Goal: Information Seeking & Learning: Compare options

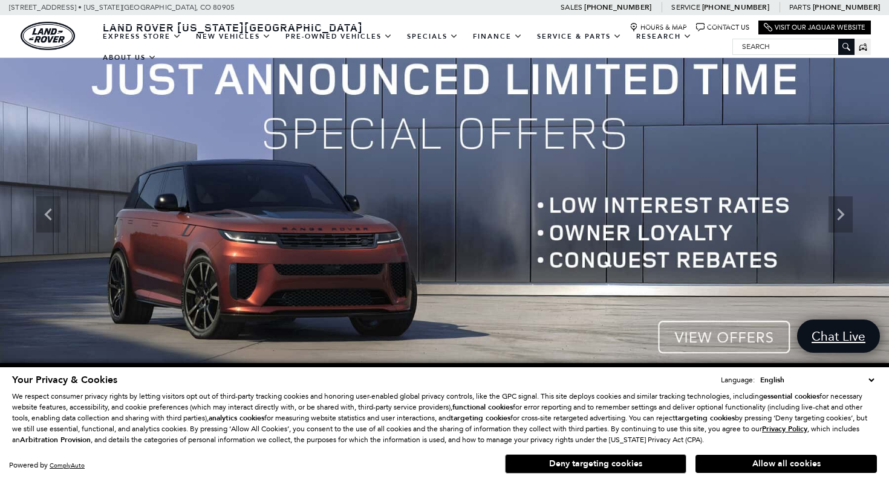
scroll to position [30, 0]
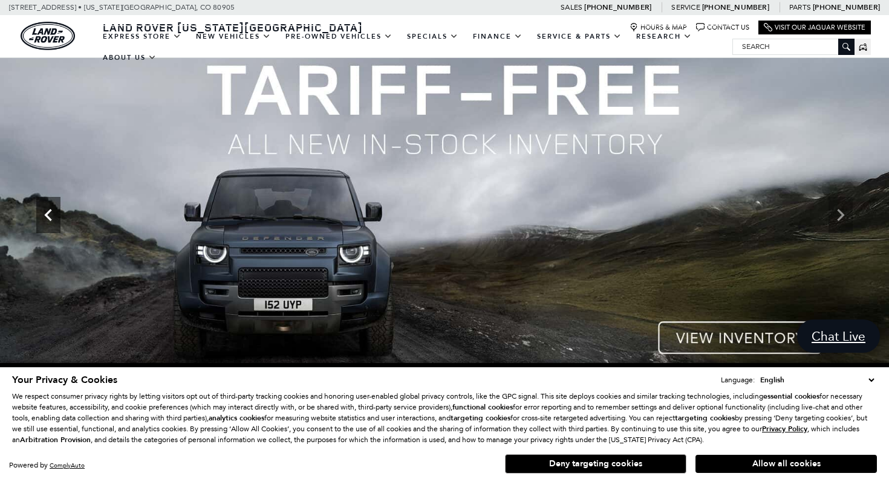
click at [56, 210] on icon "Previous" at bounding box center [48, 215] width 24 height 24
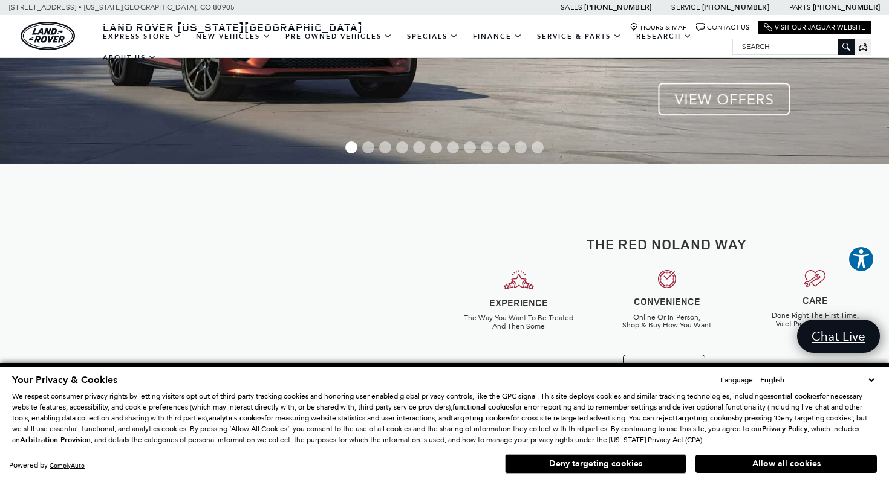
scroll to position [266, 0]
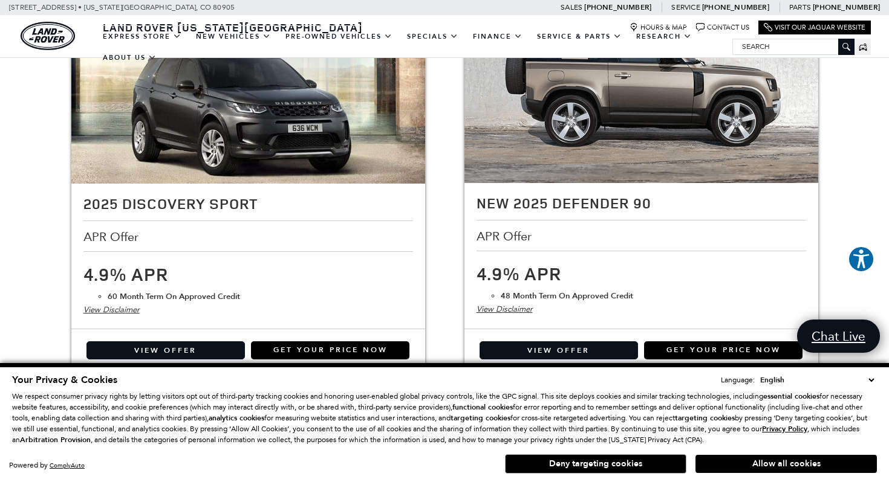
scroll to position [845, 0]
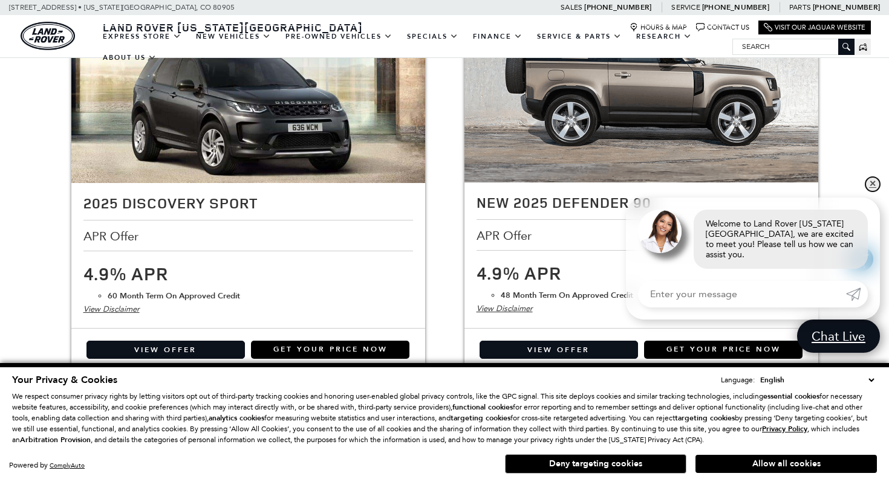
click at [869, 192] on link "✕" at bounding box center [872, 184] width 15 height 15
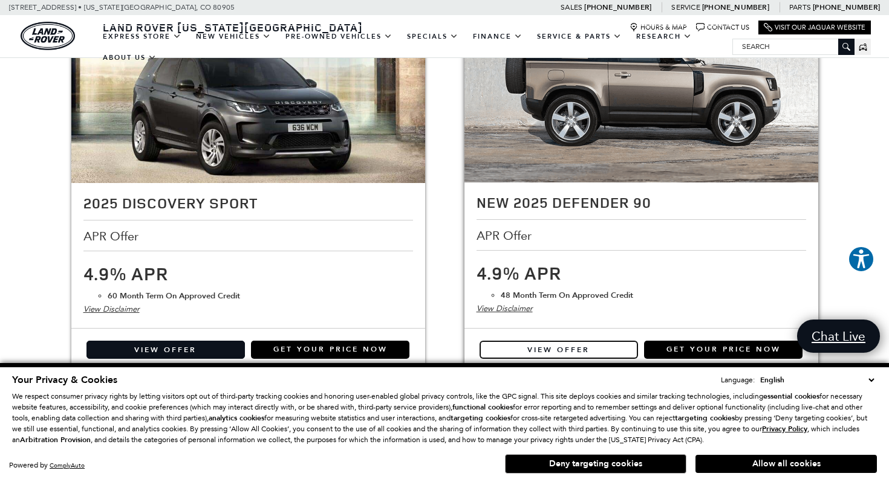
click at [578, 347] on link "View Offer" at bounding box center [558, 350] width 158 height 18
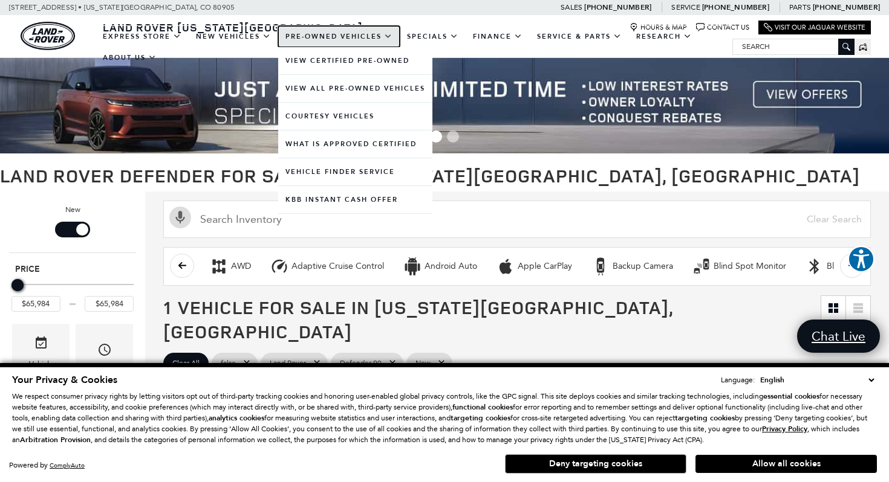
click at [334, 36] on link "Pre-Owned Vehicles" at bounding box center [339, 36] width 122 height 21
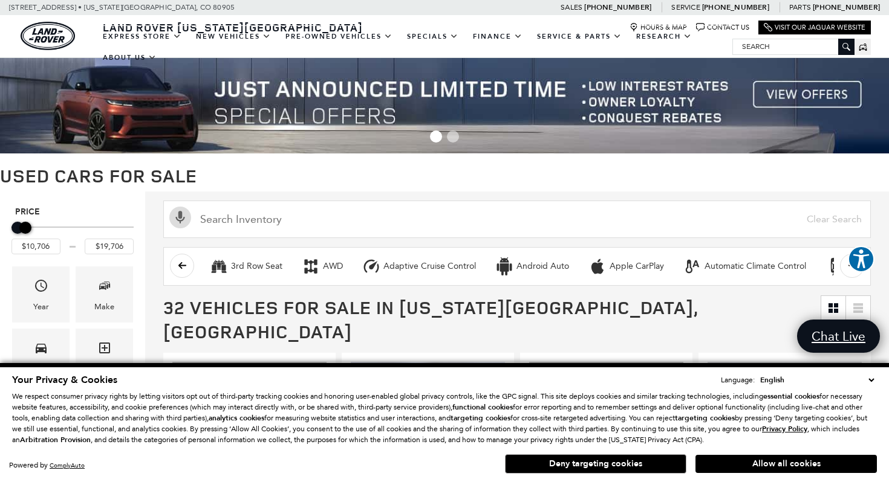
type input "$20,706"
drag, startPoint x: 123, startPoint y: 229, endPoint x: 21, endPoint y: 226, distance: 102.2
click at [21, 226] on div "Maximum Price" at bounding box center [25, 228] width 12 height 12
